Goal: Check status: Check status

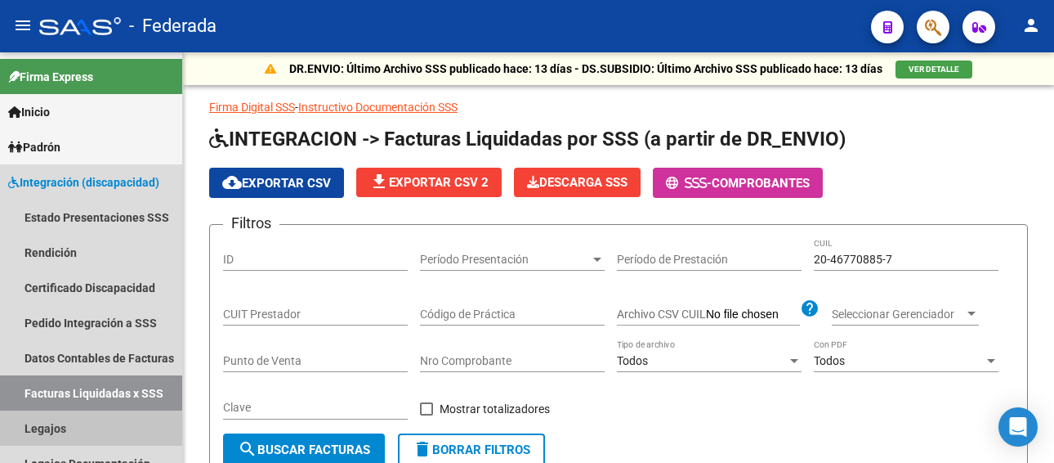
click at [71, 430] on link "Legajos" at bounding box center [91, 427] width 182 height 35
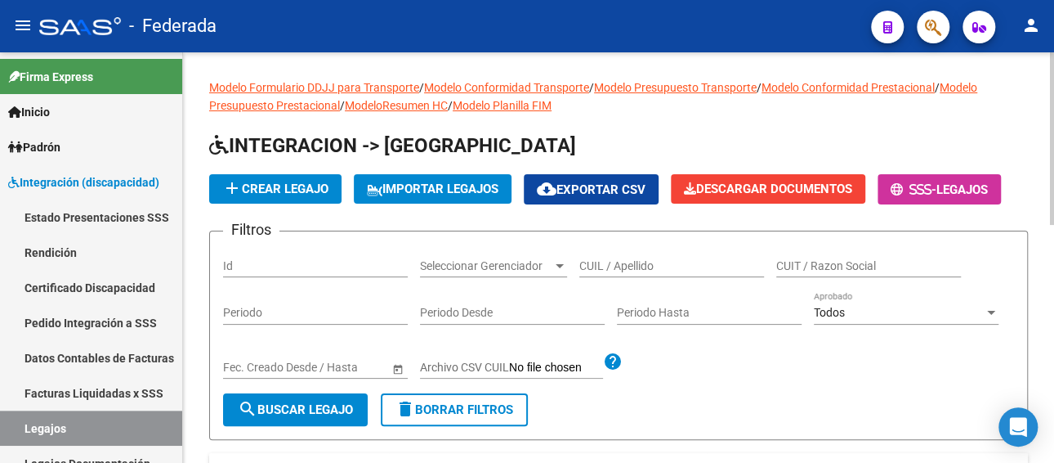
click at [640, 266] on input "CUIL / Apellido" at bounding box center [672, 266] width 185 height 14
paste input "[PERSON_NAME]"
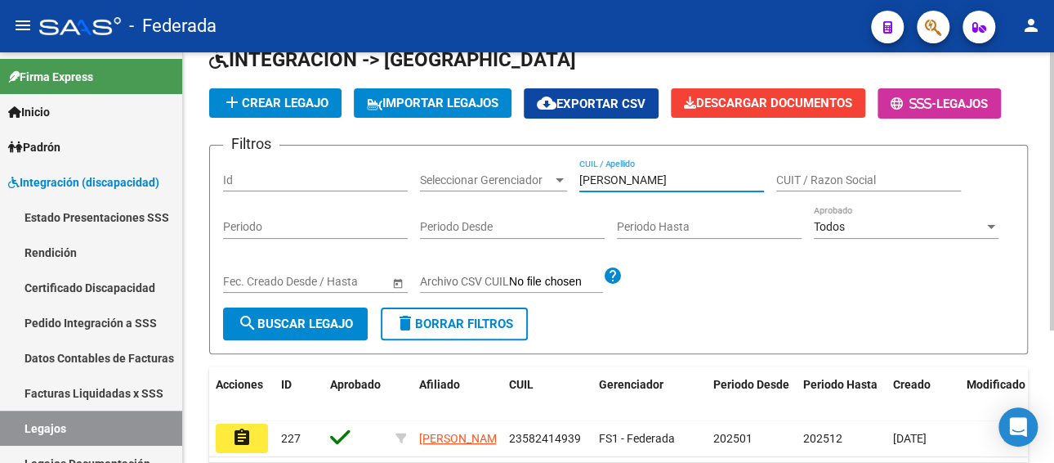
scroll to position [163, 0]
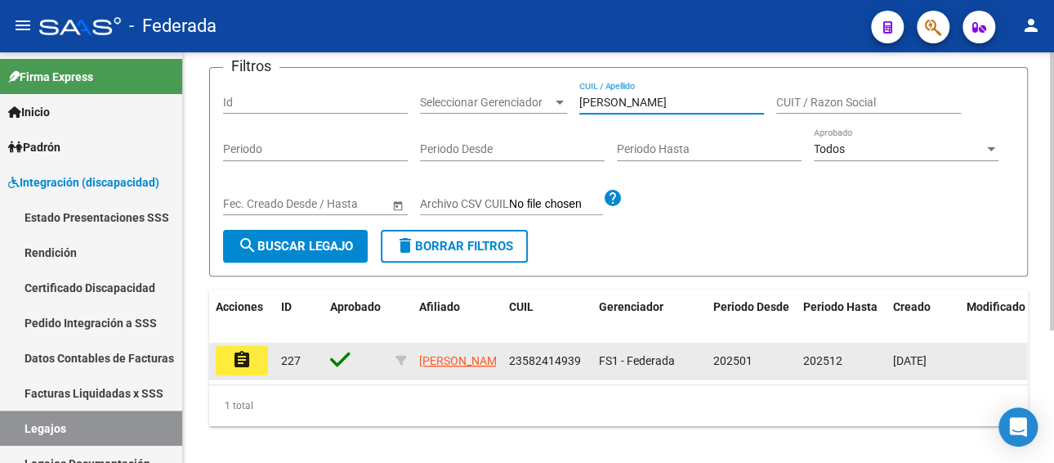
type input "[PERSON_NAME]"
drag, startPoint x: 578, startPoint y: 364, endPoint x: 509, endPoint y: 362, distance: 68.7
click at [509, 362] on span "23582414939" at bounding box center [545, 360] width 72 height 13
copy span "23582414939"
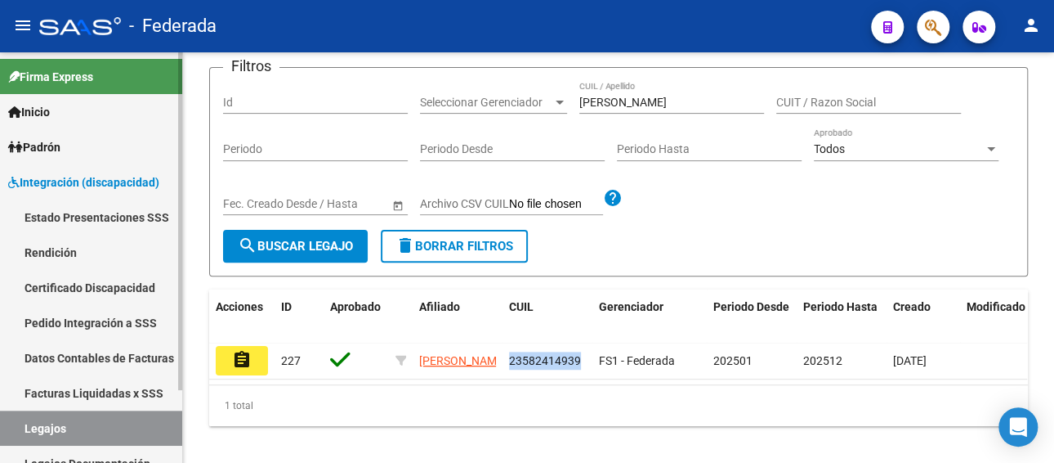
click at [110, 393] on link "Facturas Liquidadas x SSS" at bounding box center [91, 392] width 182 height 35
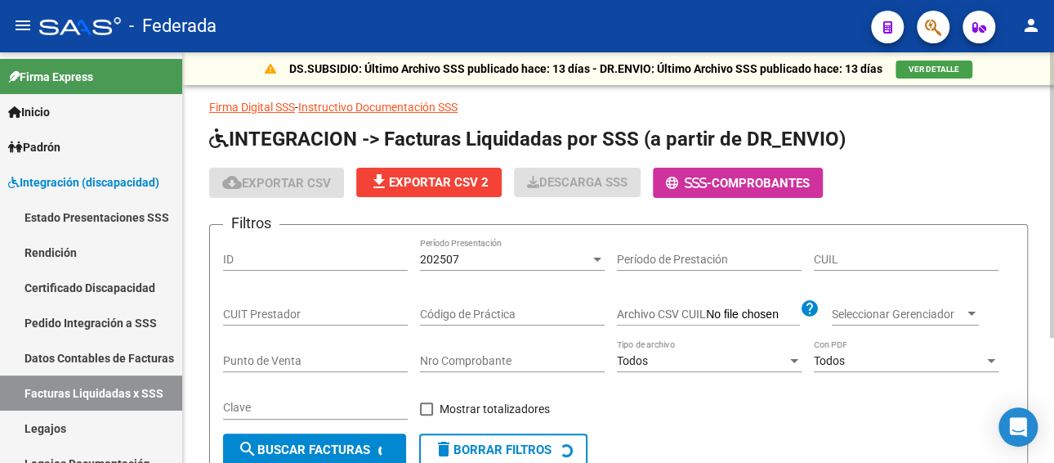
click at [487, 253] on div "202507" at bounding box center [505, 260] width 170 height 14
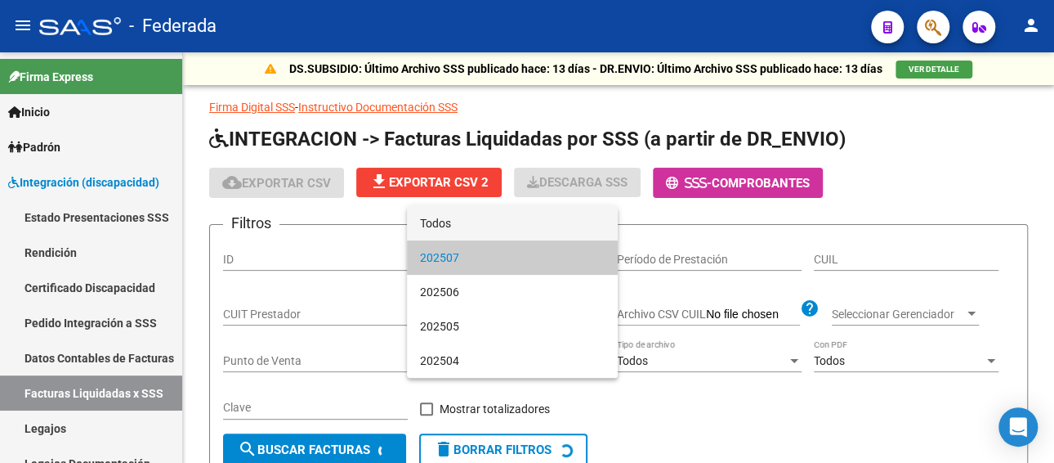
click at [477, 227] on span "Todos" at bounding box center [512, 223] width 185 height 34
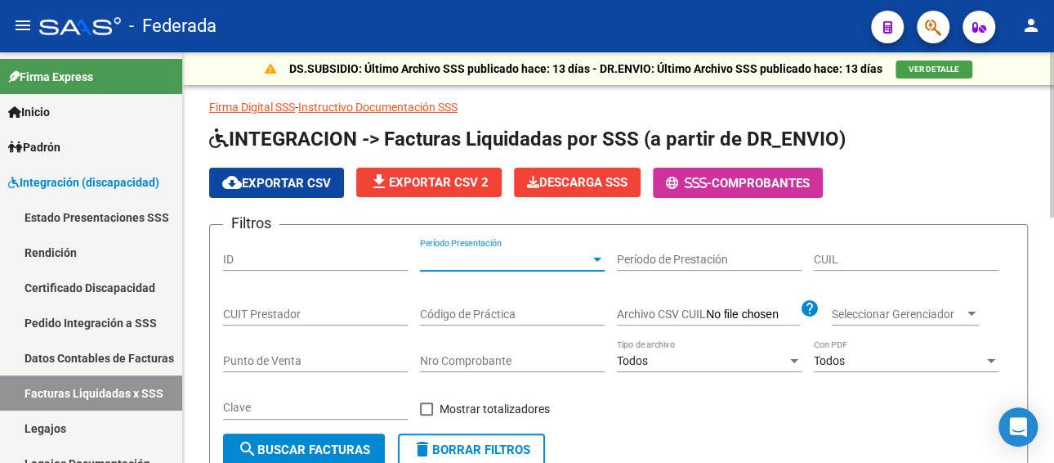
click at [839, 257] on input "CUIL" at bounding box center [906, 260] width 185 height 14
paste input "23-58241493-9"
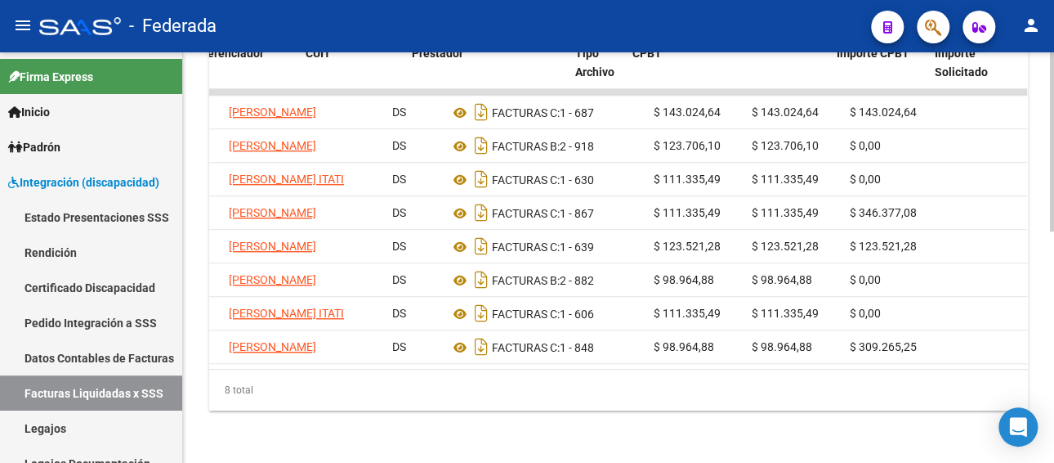
scroll to position [0, 95]
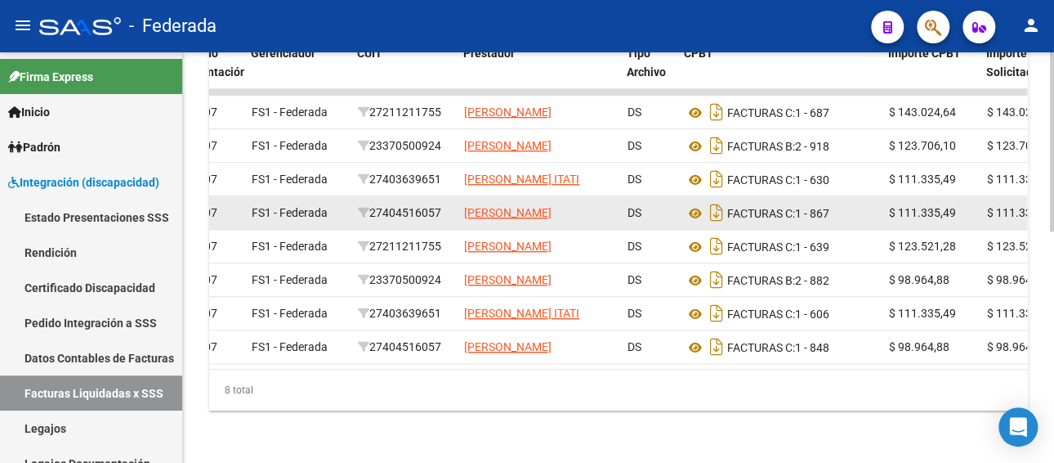
type input "23-58241493-9"
drag, startPoint x: 449, startPoint y: 202, endPoint x: 370, endPoint y: 208, distance: 78.7
click at [371, 208] on div "27404516057" at bounding box center [404, 213] width 93 height 19
copy div "27404516057"
